Goal: Find specific page/section: Find specific page/section

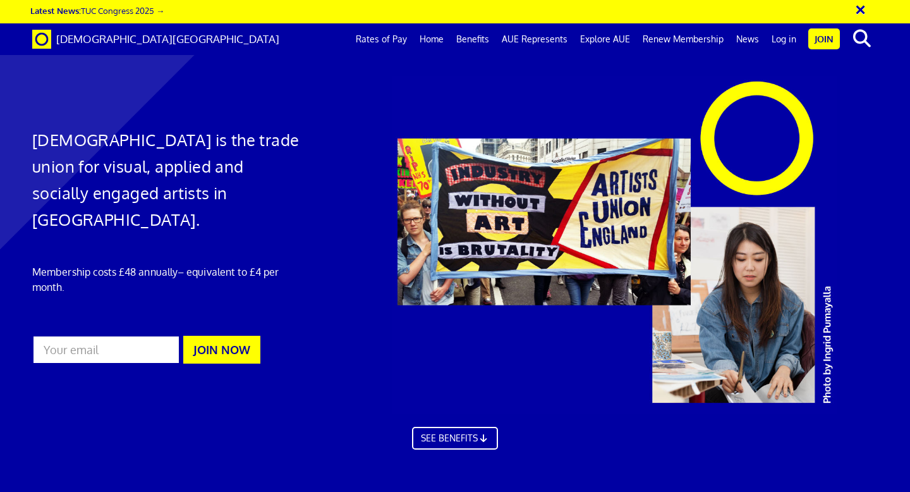
scroll to position [0, 7]
click at [783, 42] on link "Log in" at bounding box center [784, 39] width 37 height 32
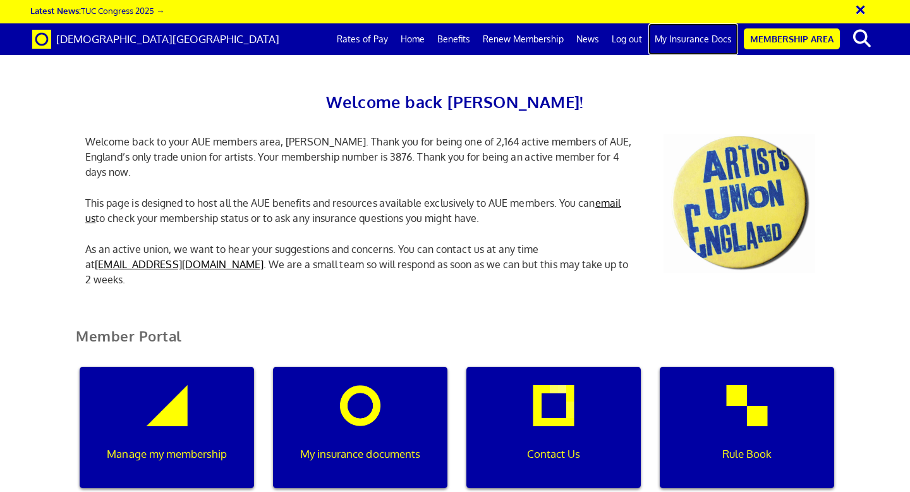
click at [704, 34] on link "My Insurance Docs" at bounding box center [694, 39] width 90 height 32
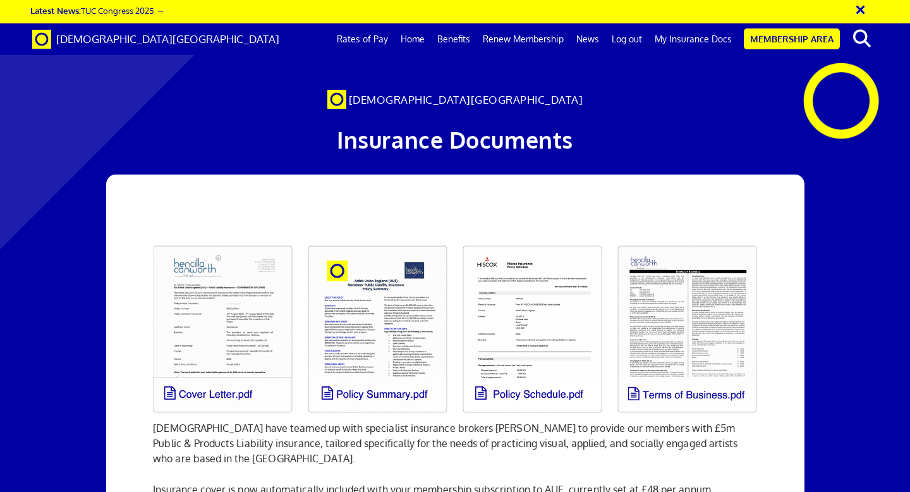
scroll to position [153, 0]
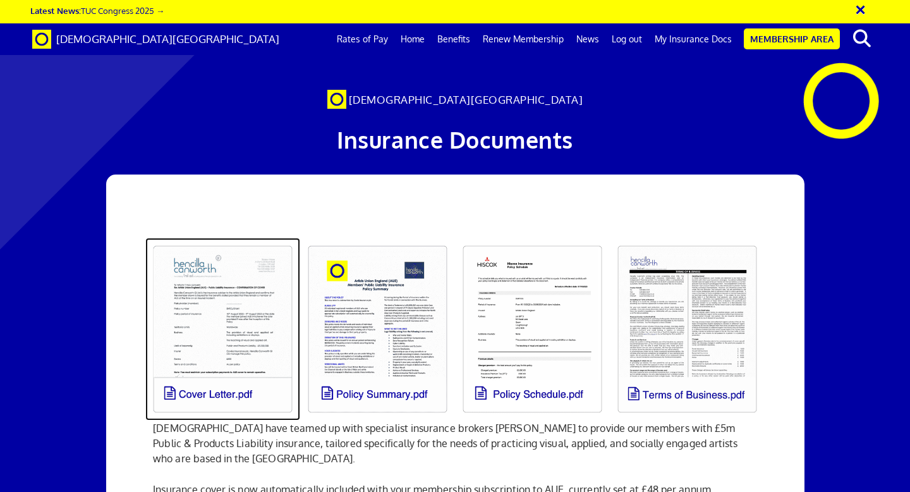
click at [273, 238] on link at bounding box center [222, 329] width 155 height 183
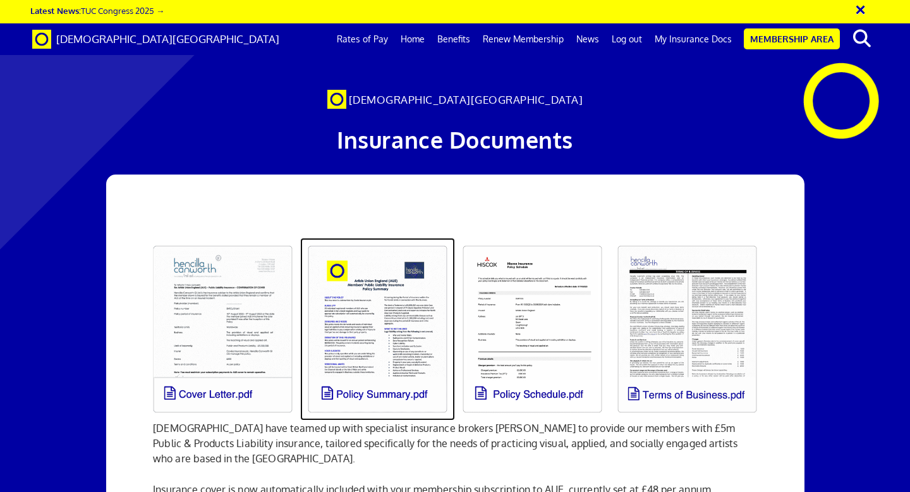
click at [407, 238] on link at bounding box center [377, 329] width 155 height 183
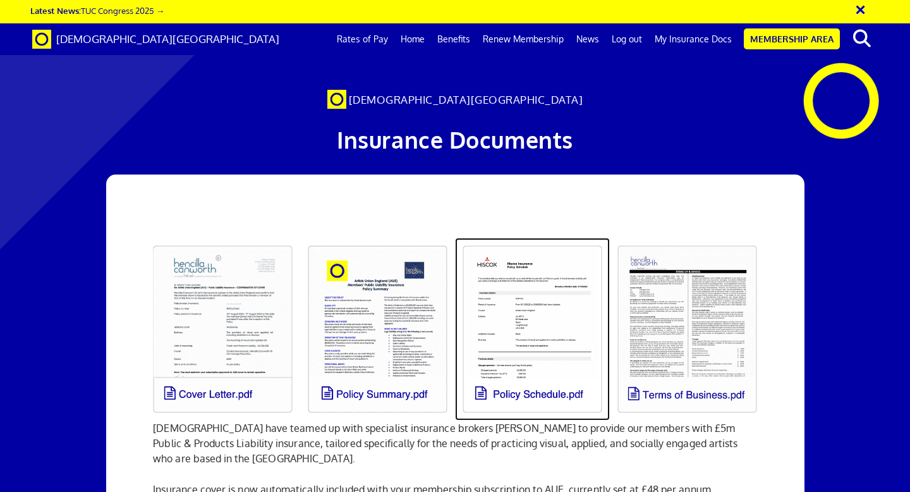
click at [566, 238] on link at bounding box center [532, 329] width 155 height 183
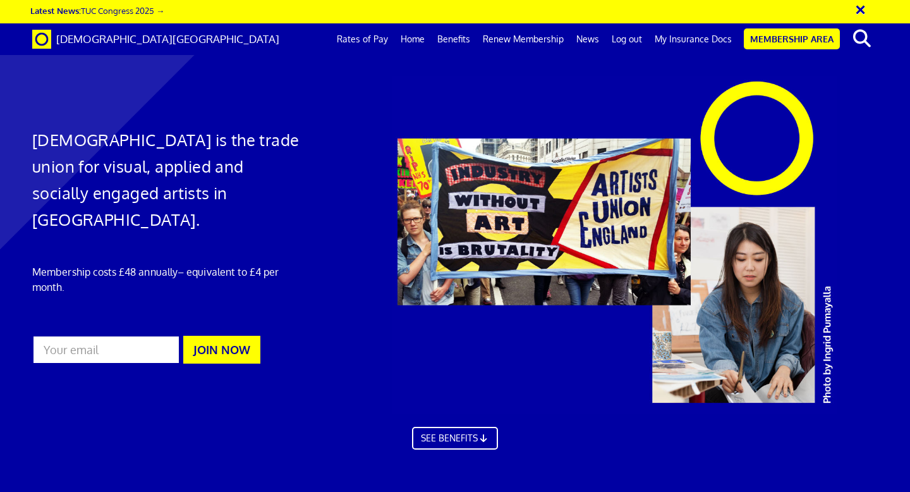
scroll to position [8, 0]
click at [697, 41] on link "My Insurance Docs" at bounding box center [694, 39] width 90 height 32
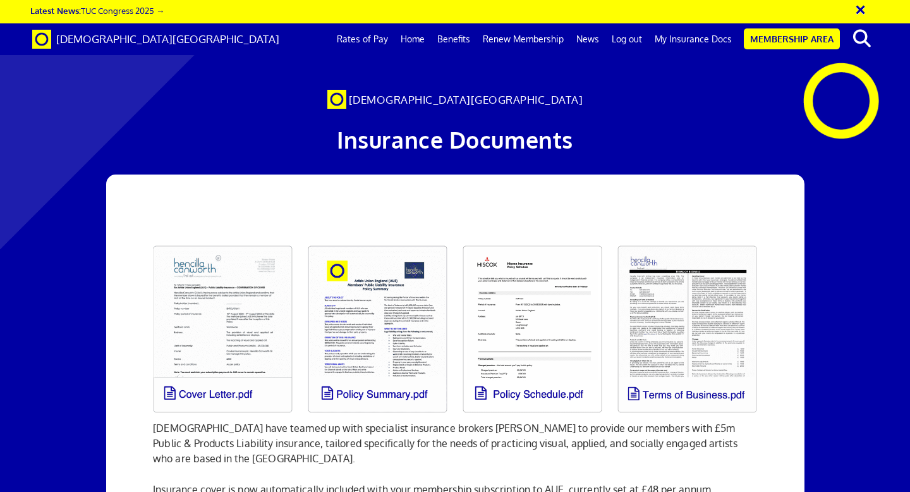
scroll to position [0, 7]
click at [776, 39] on link "Membership Area" at bounding box center [792, 38] width 96 height 21
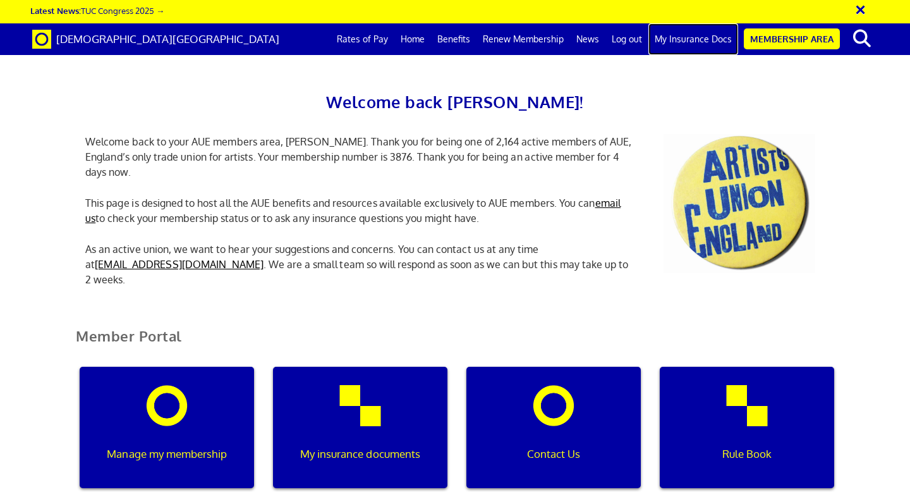
click at [689, 39] on link "My Insurance Docs" at bounding box center [694, 39] width 90 height 32
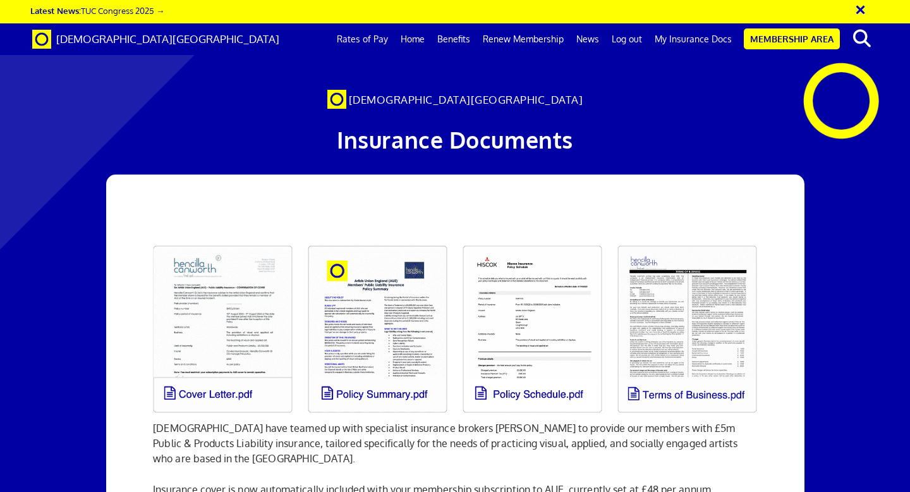
scroll to position [317, 0]
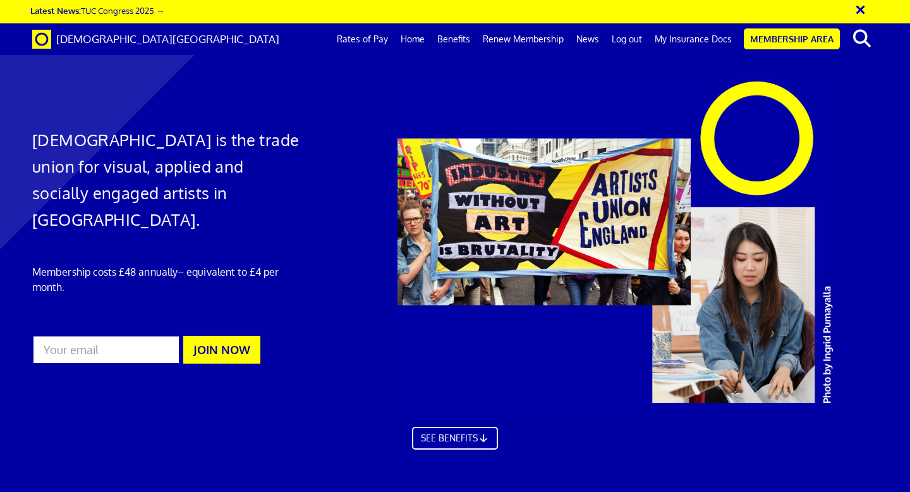
scroll to position [0, 7]
click at [773, 39] on link "Membership Area" at bounding box center [792, 38] width 96 height 21
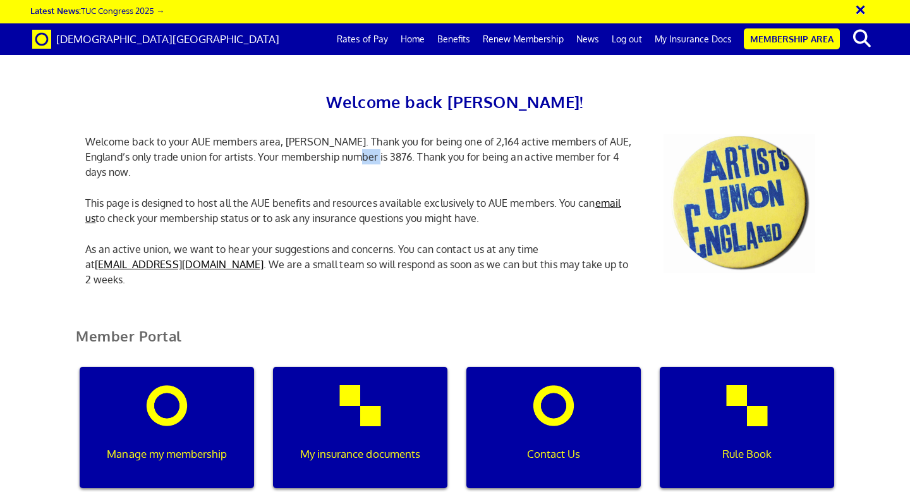
drag, startPoint x: 364, startPoint y: 156, endPoint x: 343, endPoint y: 156, distance: 20.9
click at [343, 156] on p "Welcome back to your AUE members area, [PERSON_NAME]. Thank you for being one o…" at bounding box center [360, 157] width 569 height 46
copy p "3876"
